Goal: Communication & Community: Answer question/provide support

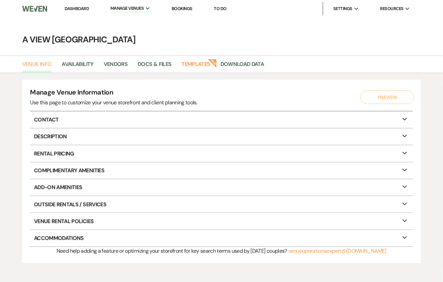
click at [41, 67] on link "Venue Info" at bounding box center [37, 66] width 30 height 13
click at [78, 8] on link "Dashboard" at bounding box center [77, 9] width 24 height 6
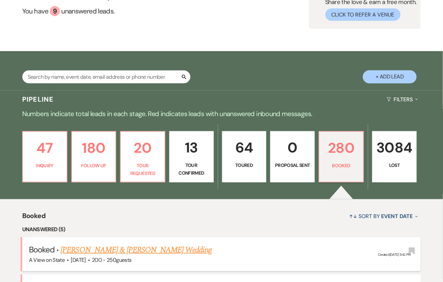
scroll to position [239, 0]
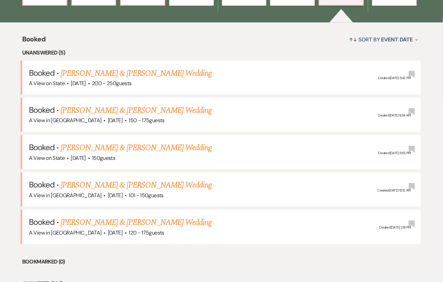
click at [147, 73] on link "[PERSON_NAME] & [PERSON_NAME] Wedding" at bounding box center [136, 73] width 151 height 12
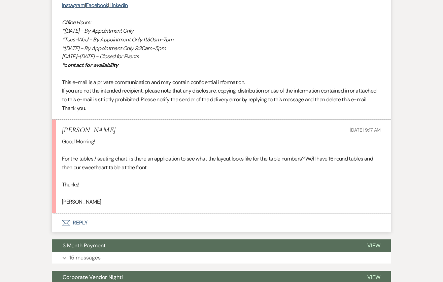
scroll to position [1613, 0]
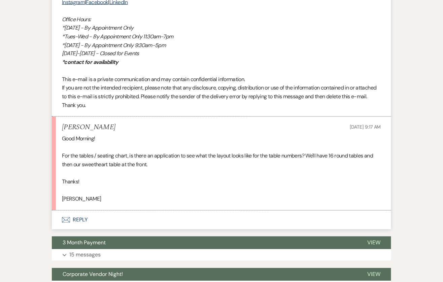
click at [84, 228] on button "Envelope Reply" at bounding box center [221, 220] width 339 height 19
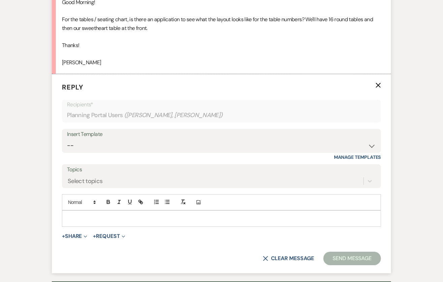
scroll to position [1759, 0]
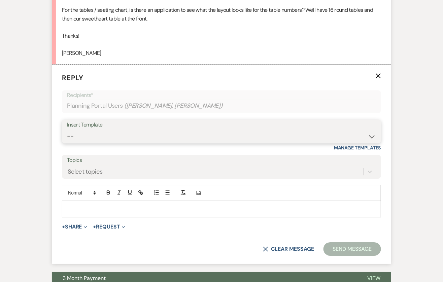
click at [117, 143] on select "-- Tour Confirmation Contract (Pre-Booked Leads) Out of office Inquiry Email Al…" at bounding box center [221, 136] width 309 height 13
select select "3704"
click at [67, 136] on select "-- Tour Confirmation Contract (Pre-Booked Leads) Out of office Inquiry Email Al…" at bounding box center [221, 136] width 309 height 13
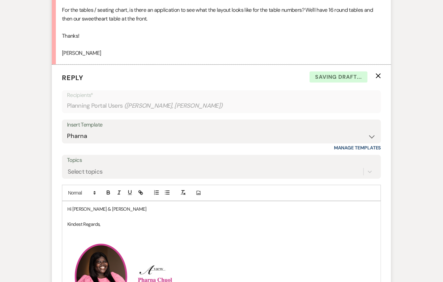
click at [108, 213] on p "Hi [PERSON_NAME] & [PERSON_NAME]" at bounding box center [221, 208] width 308 height 7
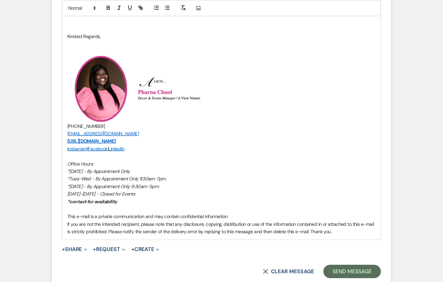
scroll to position [1993, 0]
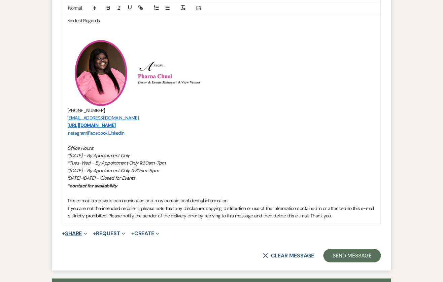
click at [75, 236] on button "+ Share Expand" at bounding box center [74, 233] width 25 height 5
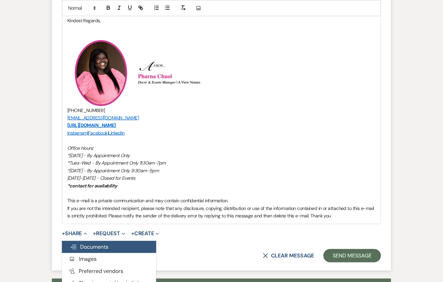
click at [95, 250] on span "Doc Upload Documents" at bounding box center [89, 246] width 38 height 7
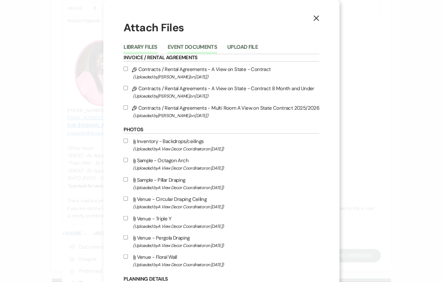
click at [208, 47] on button "Event Documents" at bounding box center [192, 48] width 49 height 9
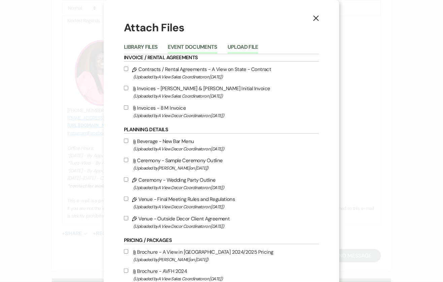
click at [235, 48] on button "Upload File" at bounding box center [243, 48] width 31 height 9
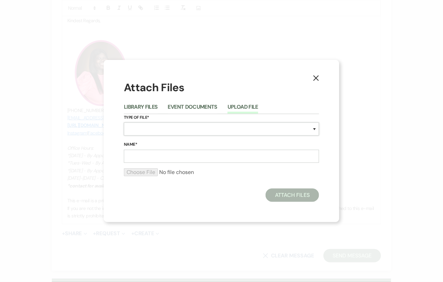
click at [180, 128] on select "Special Event Insurance Vendor Certificate of Insurance Contracts / Rental Agre…" at bounding box center [221, 129] width 195 height 13
select select "22"
click at [124, 123] on select "Special Event Insurance Vendor Certificate of Insurance Contracts / Rental Agre…" at bounding box center [221, 129] width 195 height 13
click at [165, 157] on input "Name*" at bounding box center [221, 156] width 195 height 13
type input "Updated invoice"
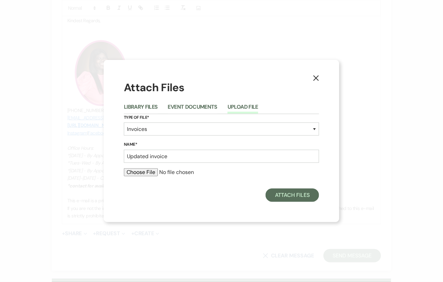
click at [145, 171] on input "file" at bounding box center [221, 172] width 195 height 8
type input "C:\fakepath\[PERSON_NAME] & [PERSON_NAME] .pdf"
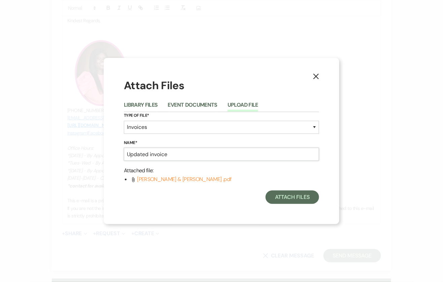
click at [198, 148] on input "Updated invoice" at bounding box center [221, 154] width 195 height 13
click at [186, 158] on input "Updated invoice" at bounding box center [221, 154] width 195 height 13
type input "Layout"
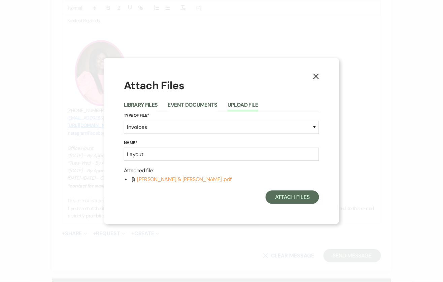
click at [300, 189] on div "Attach Files Library Files Event Documents Upload File Type of File* Special Ev…" at bounding box center [221, 141] width 195 height 126
click at [299, 195] on button "Attach Files" at bounding box center [293, 197] width 54 height 13
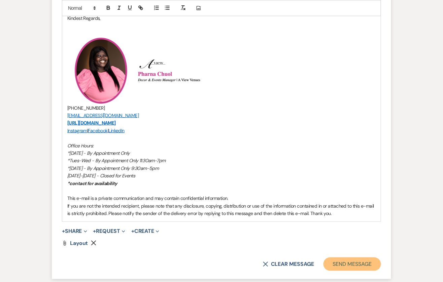
click at [368, 271] on button "Send Message" at bounding box center [353, 264] width 58 height 13
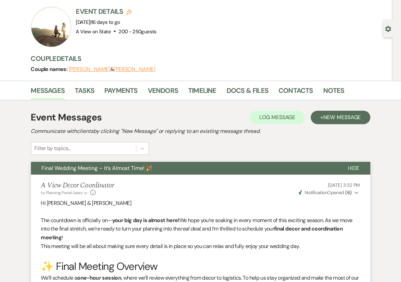
scroll to position [0, 0]
